Goal: Task Accomplishment & Management: Complete application form

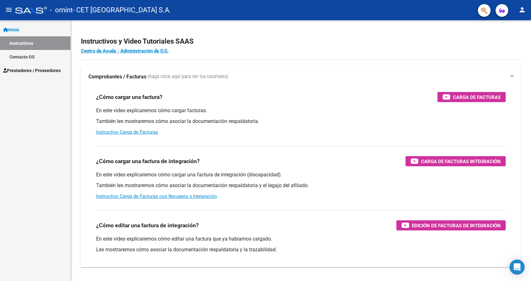
click at [28, 69] on span "Prestadores / Proveedores" at bounding box center [31, 70] width 57 height 7
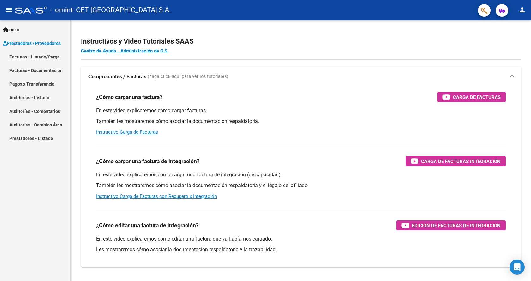
click at [38, 56] on link "Facturas - Listado/Carga" at bounding box center [35, 57] width 70 height 14
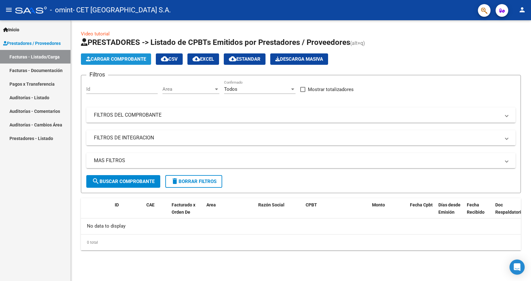
click at [104, 56] on span "Cargar Comprobante" at bounding box center [116, 59] width 60 height 6
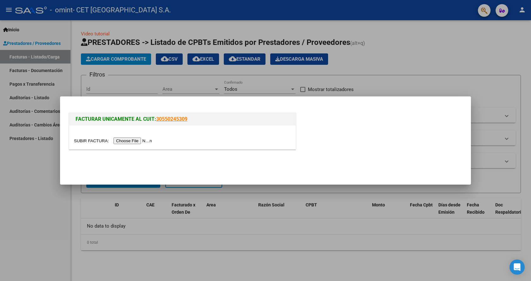
click at [134, 140] on input "file" at bounding box center [114, 140] width 80 height 7
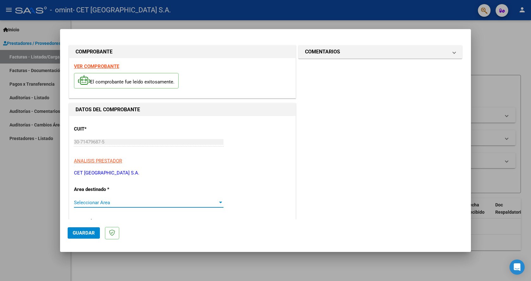
click at [90, 204] on span "Seleccionar Area" at bounding box center [146, 203] width 144 height 6
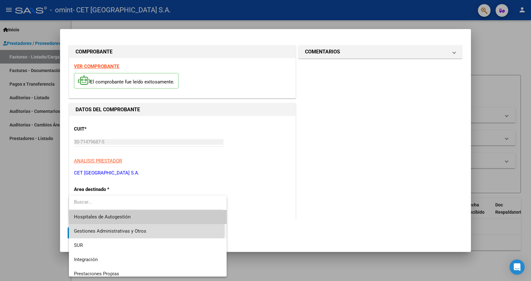
click at [147, 231] on span "Gestiones Administrativas y Otros" at bounding box center [147, 231] width 147 height 14
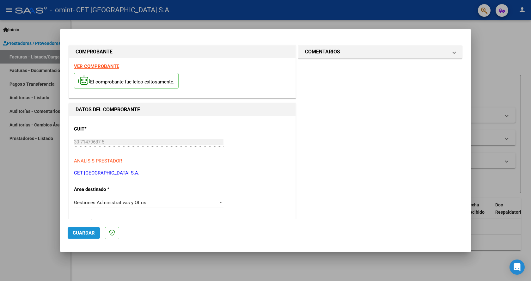
click at [74, 233] on span "Guardar" at bounding box center [84, 233] width 22 height 6
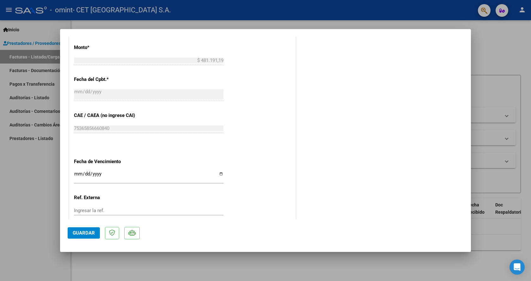
scroll to position [284, 0]
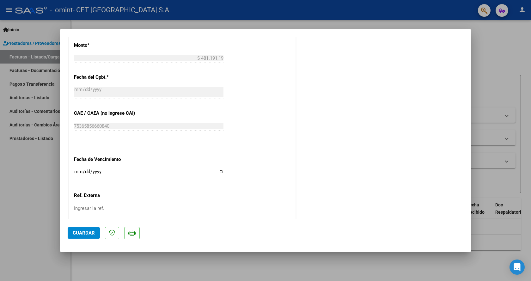
click at [80, 171] on input "Ingresar la fecha" at bounding box center [148, 174] width 149 height 10
type input "[DATE]"
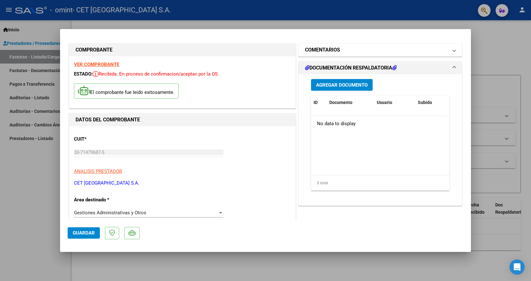
scroll to position [0, 0]
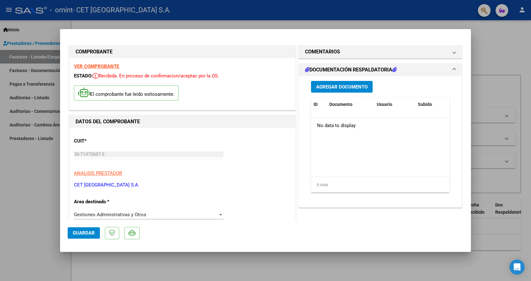
click at [343, 90] on button "Agregar Documento" at bounding box center [342, 87] width 62 height 12
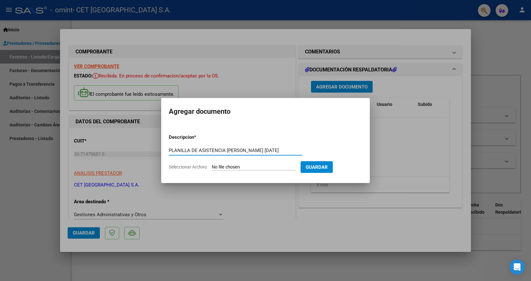
type input "PLANILLA DE ASISTENCIA [PERSON_NAME] [DATE]"
click at [239, 167] on input "Seleccionar Archivo" at bounding box center [254, 167] width 84 height 6
type input "C:\fakepath\PLAN.ASIST.[PERSON_NAME] [DATE].pdf"
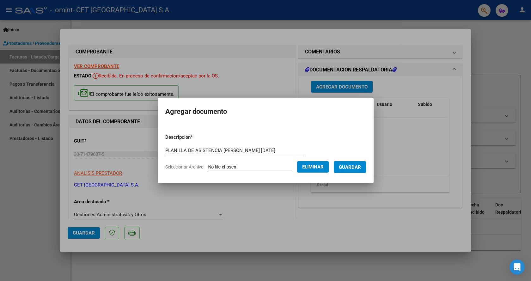
click at [355, 171] on button "Guardar" at bounding box center [350, 167] width 32 height 12
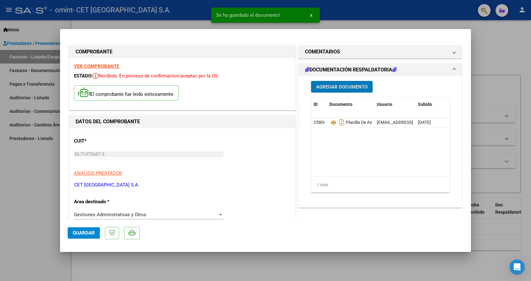
click at [85, 234] on span "Guardar" at bounding box center [84, 233] width 22 height 6
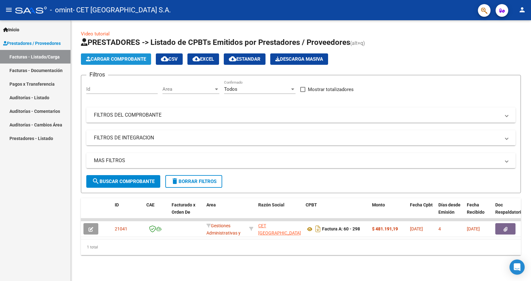
click at [122, 59] on span "Cargar Comprobante" at bounding box center [116, 59] width 60 height 6
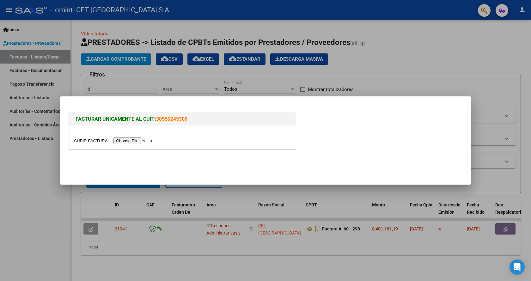
click at [138, 144] on input "file" at bounding box center [114, 140] width 80 height 7
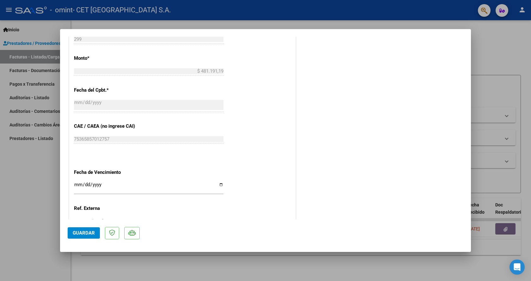
scroll to position [284, 0]
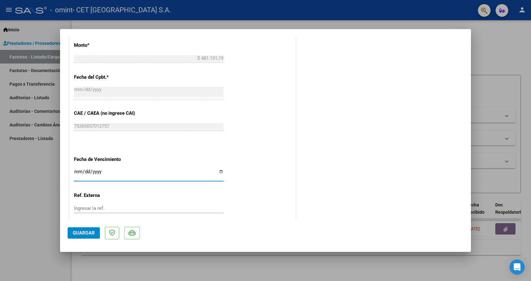
click at [75, 175] on input "Ingresar la fecha" at bounding box center [148, 174] width 149 height 10
type input "[DATE]"
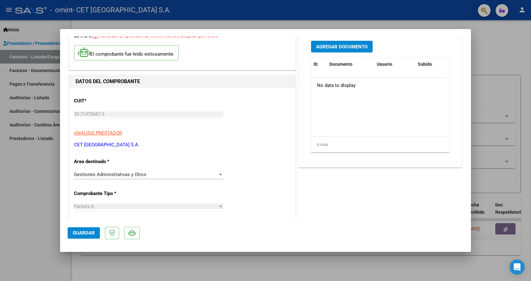
scroll to position [0, 0]
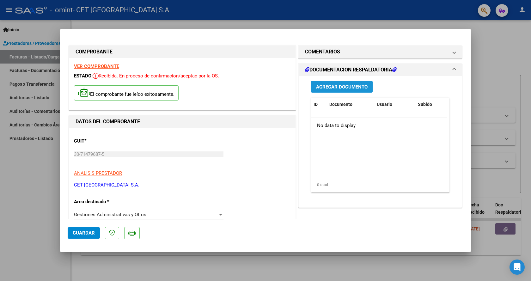
click at [347, 84] on span "Agregar Documento" at bounding box center [341, 87] width 51 height 6
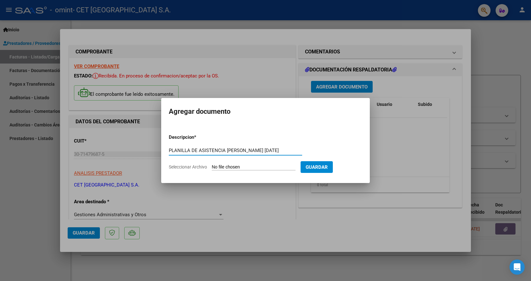
type input "PLANILLA DE ASISTENCIA [PERSON_NAME] [DATE]"
click at [234, 169] on input "Seleccionar Archivo" at bounding box center [254, 167] width 84 height 6
type input "C:\fakepath\PLAN.ASIST.[PERSON_NAME] [DATE].pdf"
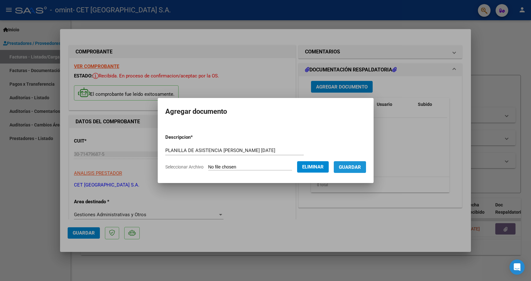
click at [358, 167] on span "Guardar" at bounding box center [350, 167] width 22 height 6
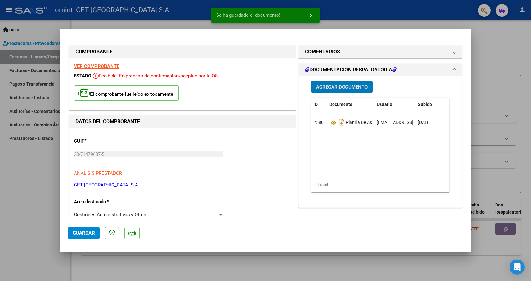
click at [81, 233] on span "Guardar" at bounding box center [84, 233] width 22 height 6
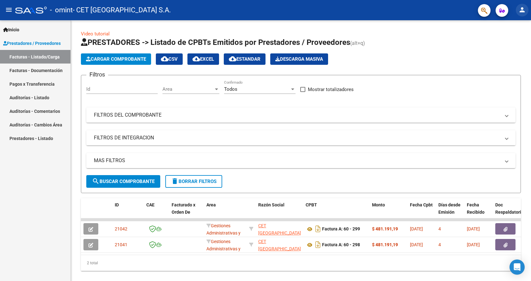
click at [522, 14] on button "person" at bounding box center [521, 10] width 13 height 13
click at [508, 41] on button "exit_to_app Salir" at bounding box center [509, 41] width 39 height 15
